Goal: Find contact information: Find contact information

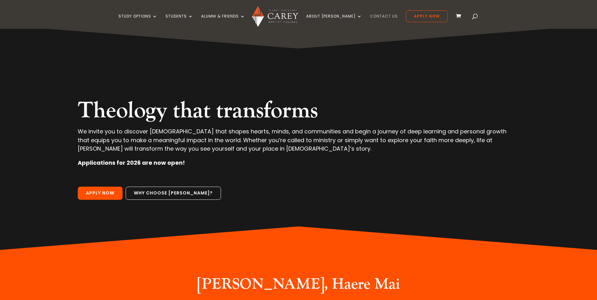
click at [370, 15] on link "Contact Us" at bounding box center [384, 21] width 28 height 15
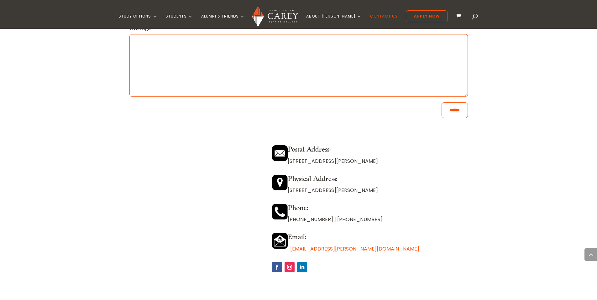
scroll to position [494, 0]
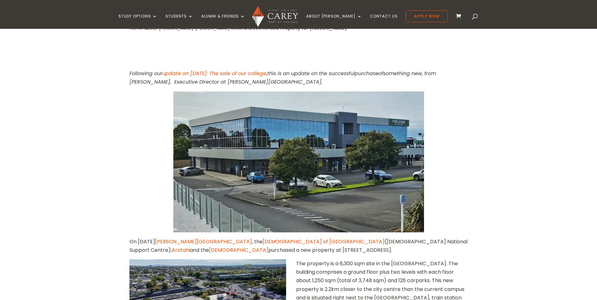
scroll to position [246, 0]
drag, startPoint x: 128, startPoint y: 182, endPoint x: 134, endPoint y: 199, distance: 17.5
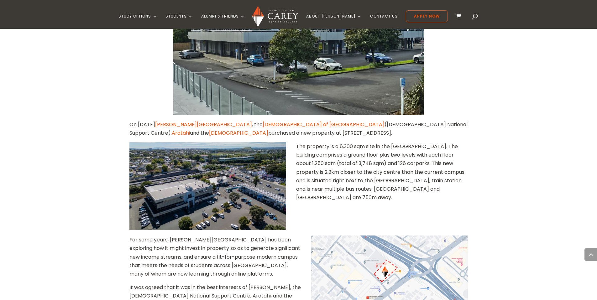
scroll to position [365, 0]
